Goal: Transaction & Acquisition: Purchase product/service

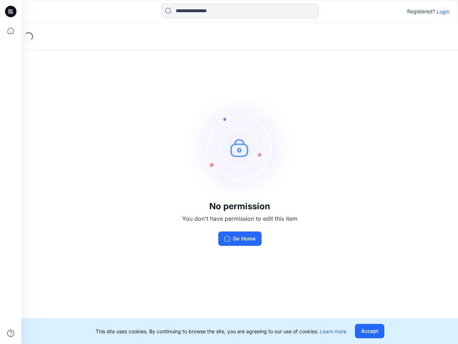
click at [229, 172] on img at bounding box center [239, 147] width 107 height 107
click at [11, 11] on icon at bounding box center [11, 11] width 3 height 0
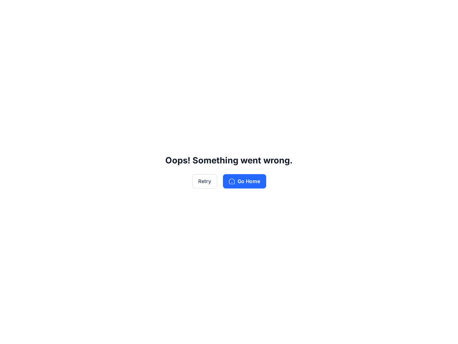
click at [11, 31] on div "Oops! Something went wrong. Retry Go Home" at bounding box center [229, 172] width 458 height 344
click at [11, 333] on div "Oops! Something went wrong. Retry Go Home" at bounding box center [229, 172] width 458 height 344
click at [240, 11] on div "Oops! Something went wrong. Retry Go Home" at bounding box center [229, 172] width 458 height 344
click at [443, 11] on div "Oops! Something went wrong. Retry Go Home" at bounding box center [229, 172] width 458 height 344
click at [370, 331] on div "Oops! Something went wrong. Retry Go Home" at bounding box center [229, 172] width 458 height 344
